Goal: Check status

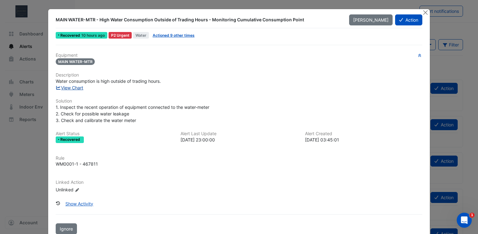
click at [75, 87] on link "View Chart" at bounding box center [70, 87] width 28 height 5
